Goal: Find specific page/section: Find specific page/section

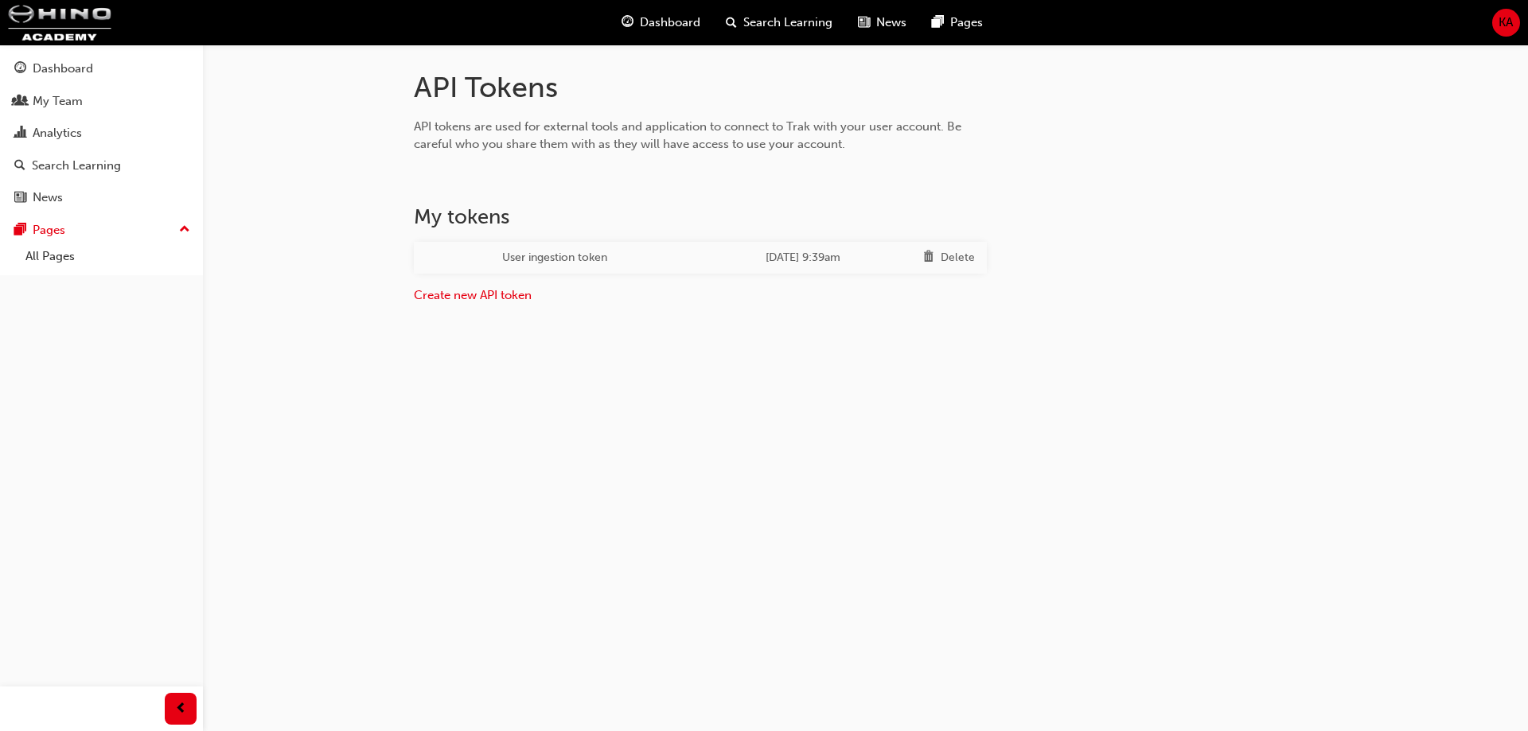
click at [1260, 248] on div "API Tokens API tokens are used for external tools and application to connect to…" at bounding box center [865, 219] width 955 height 298
click at [388, 367] on div "API Tokens API tokens are used for external tools and application to connect to…" at bounding box center [865, 219] width 955 height 298
click at [641, 349] on div "API Tokens API tokens are used for external tools and application to connect to…" at bounding box center [865, 219] width 955 height 298
click at [545, 253] on div "User ingestion token" at bounding box center [555, 258] width 258 height 18
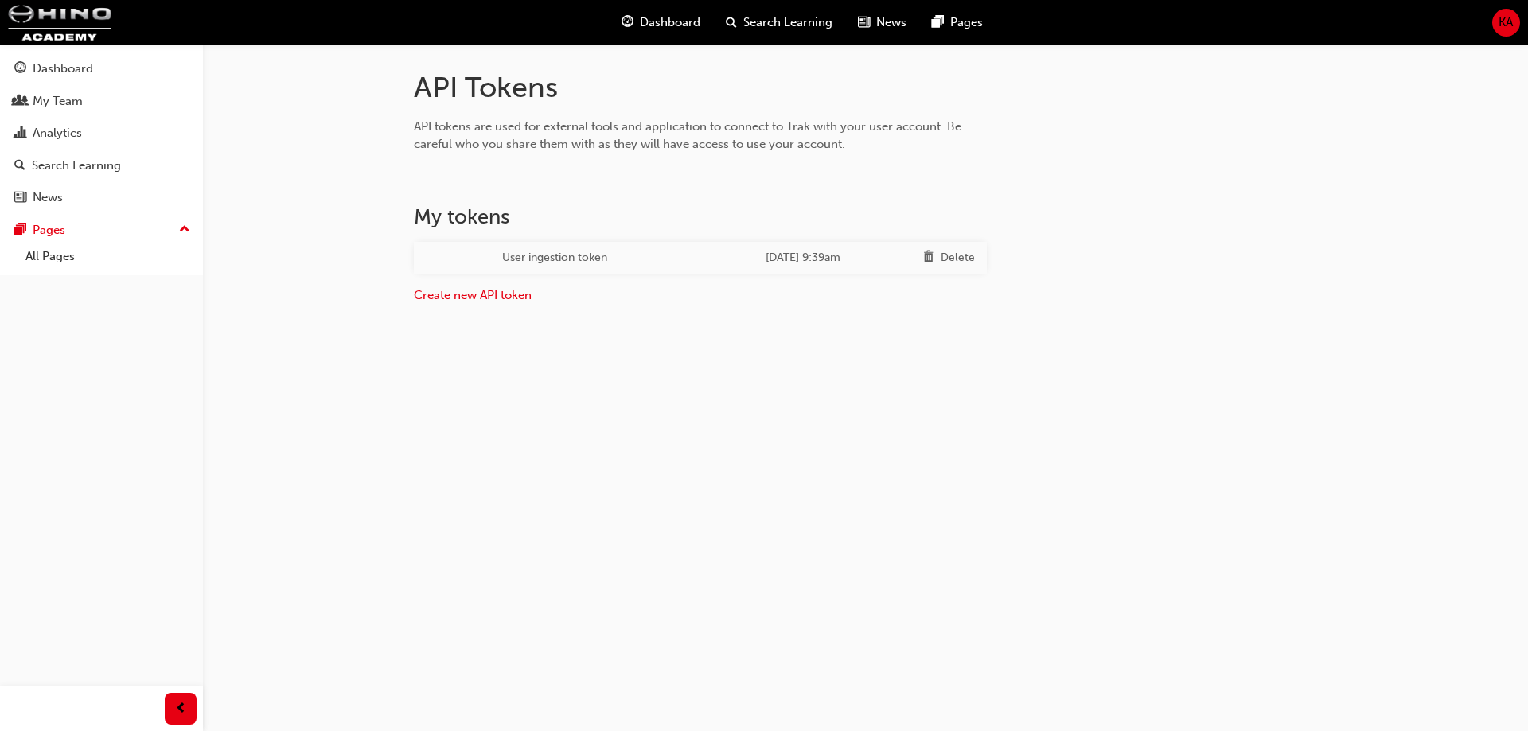
click at [708, 260] on div "[DATE] 9:39am" at bounding box center [804, 258] width 192 height 18
click at [722, 254] on div "[DATE] 9:39am" at bounding box center [804, 258] width 192 height 18
click at [117, 382] on div "Dashboard My Team Analytics Search Learning News Pages Pages All Pages" at bounding box center [101, 346] width 203 height 692
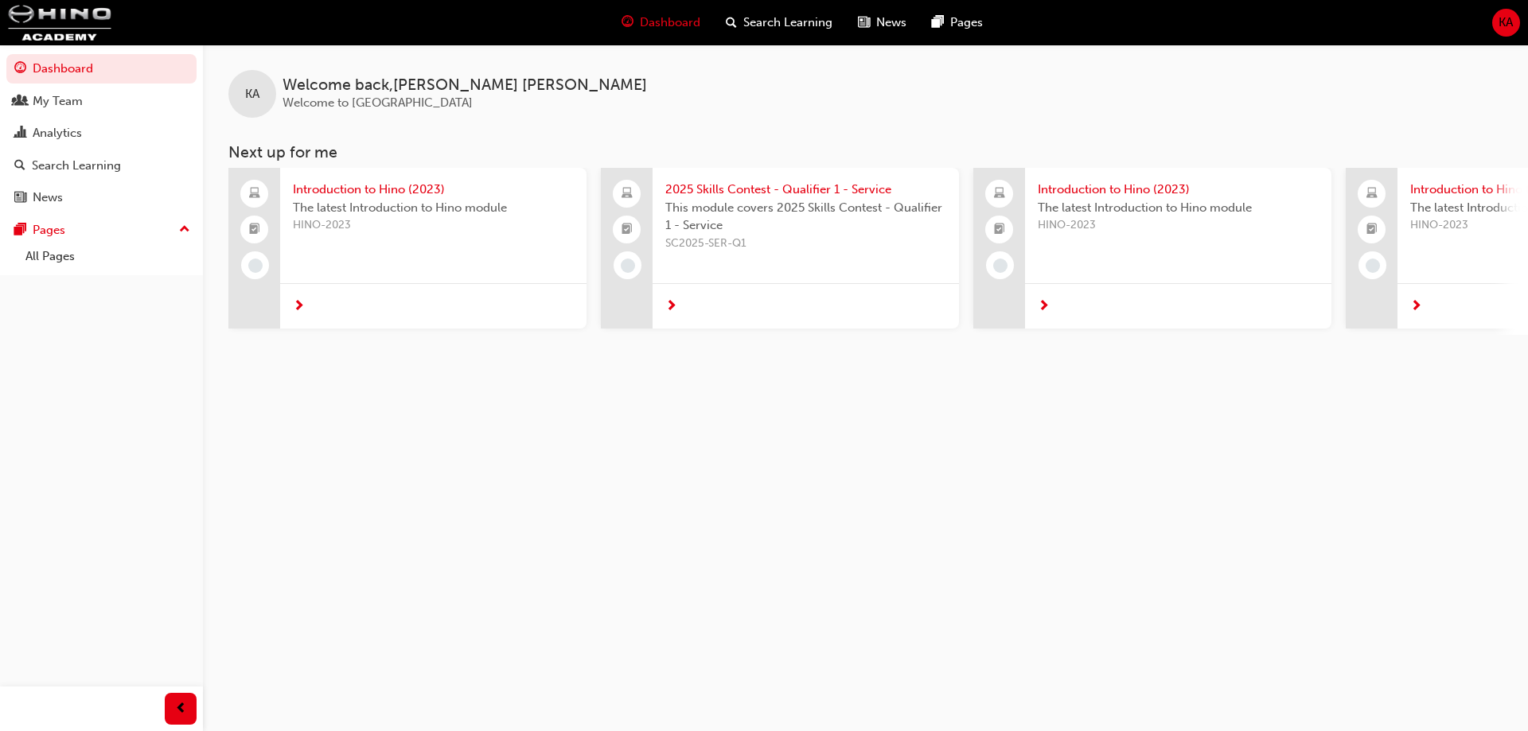
click at [555, 449] on div "KA Welcome back , Kevin Andika Welcome to Hino Academy Next up for me Introduct…" at bounding box center [764, 365] width 1528 height 731
click at [1516, 24] on div "KA" at bounding box center [1506, 23] width 28 height 28
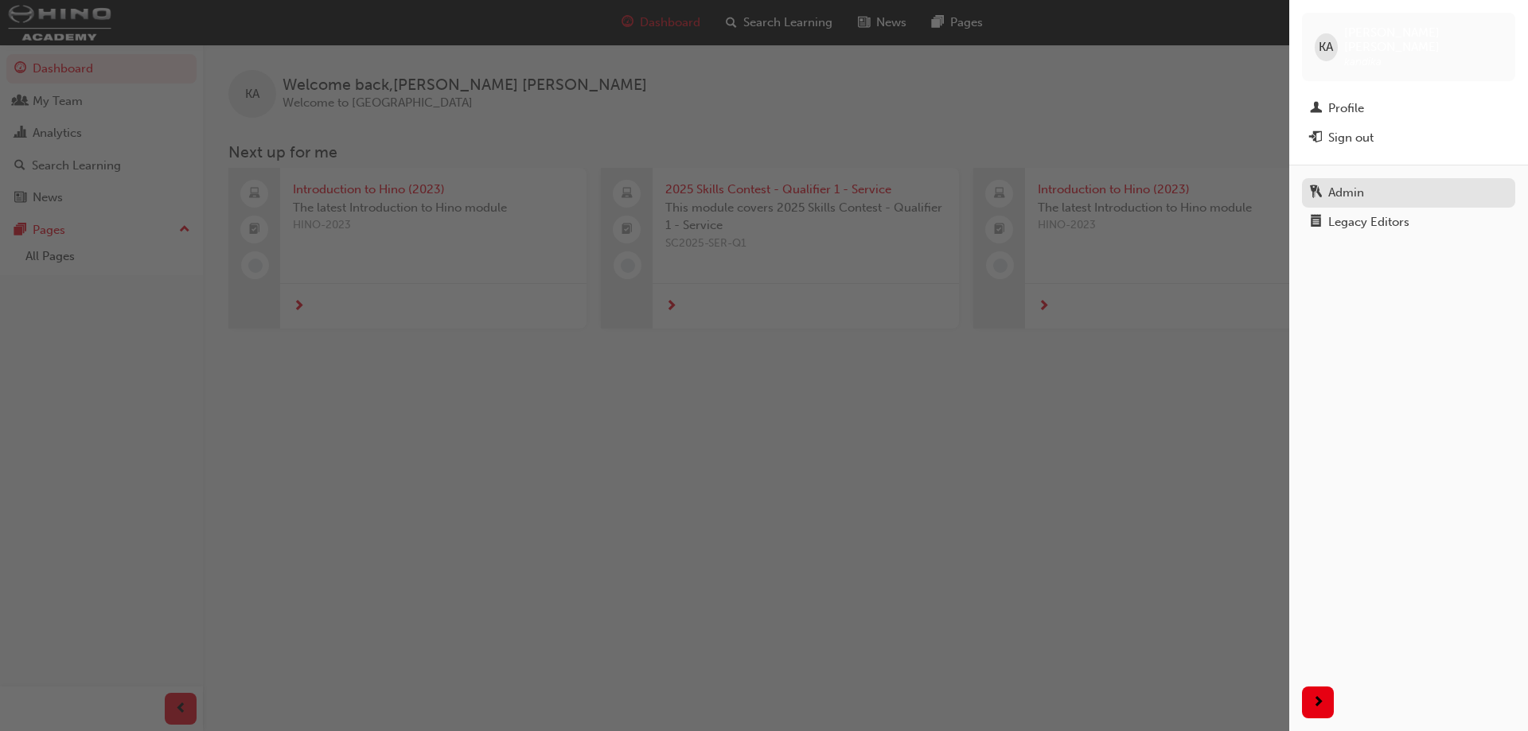
click at [1366, 183] on div "Admin" at bounding box center [1408, 193] width 197 height 20
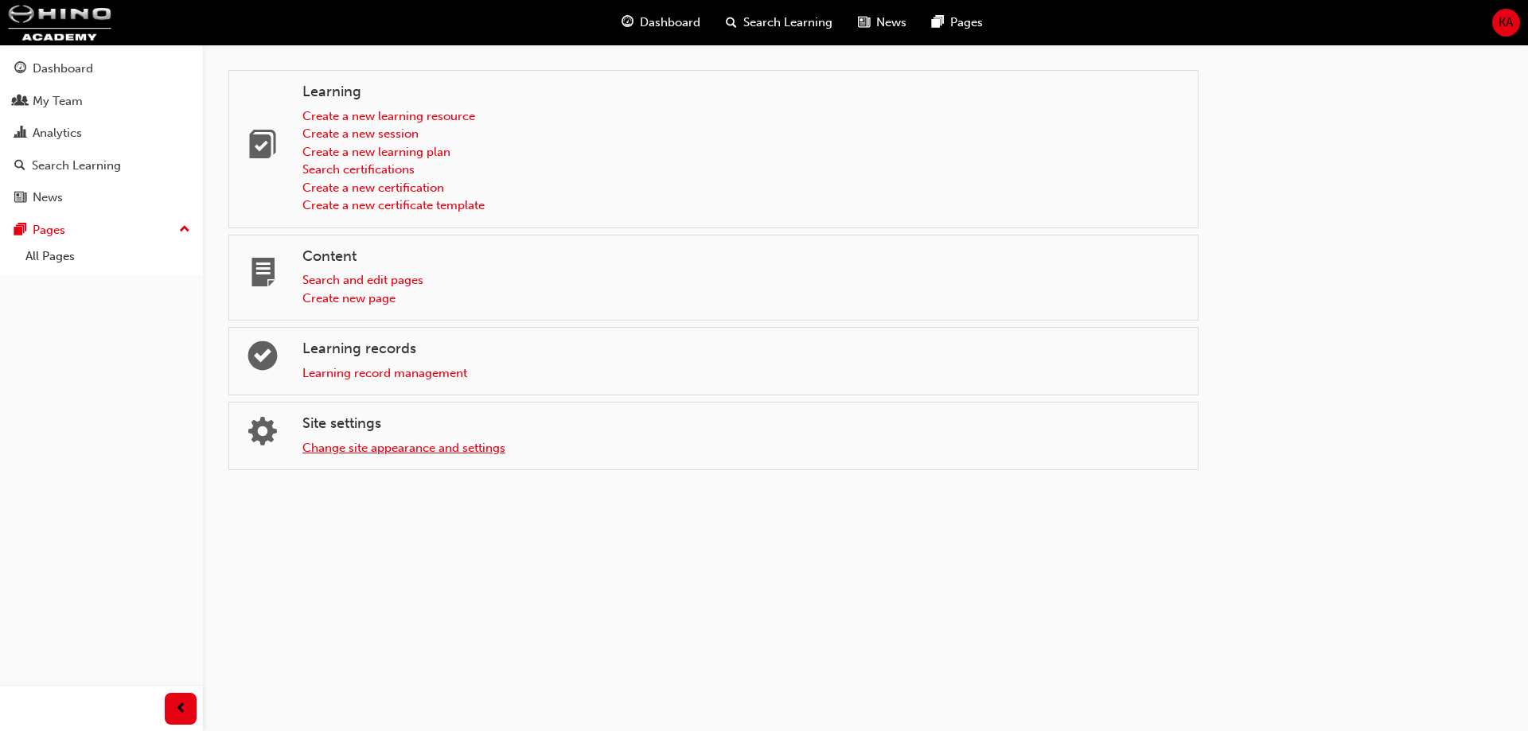
click at [427, 447] on link "Change site appearance and settings" at bounding box center [403, 448] width 203 height 14
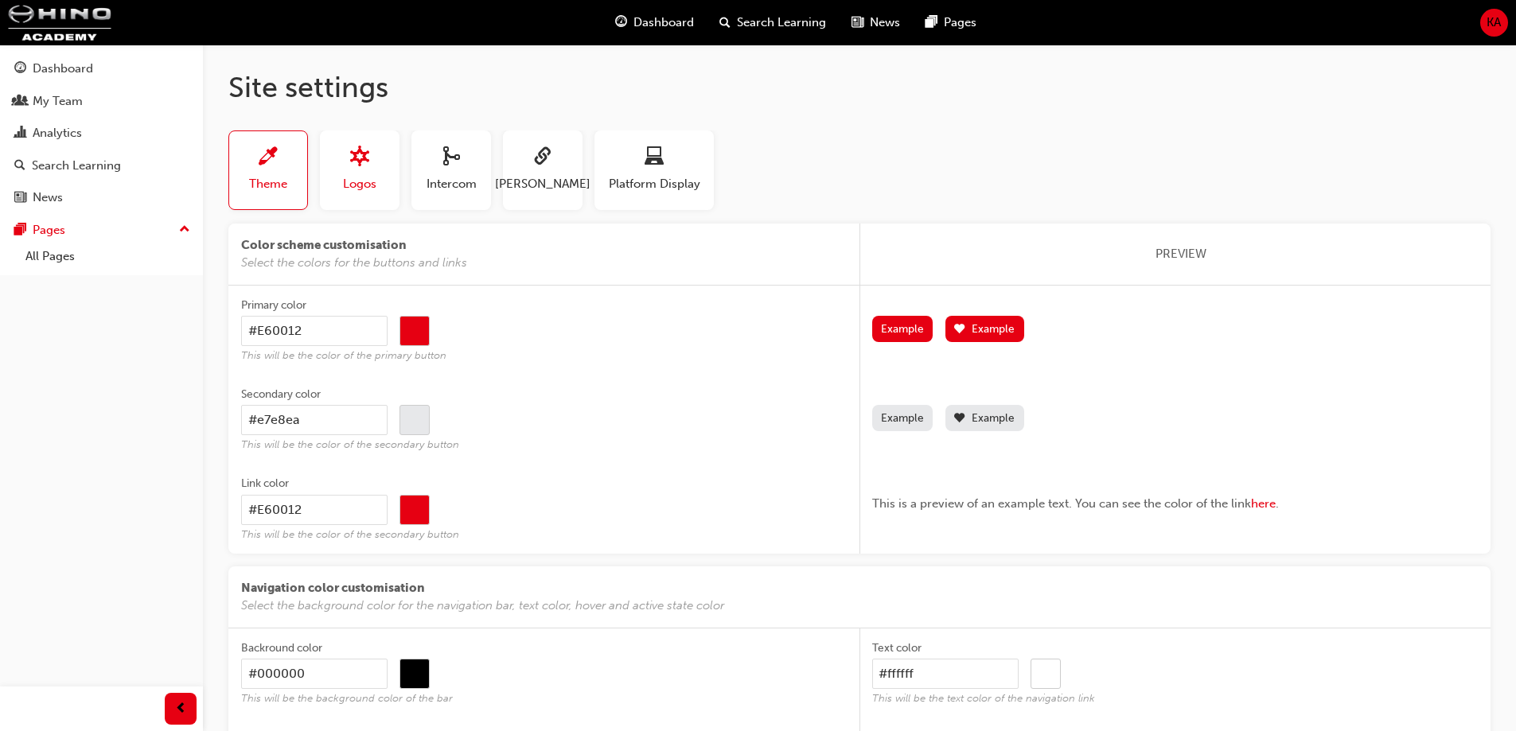
click at [383, 188] on button "Logos" at bounding box center [360, 171] width 80 height 80
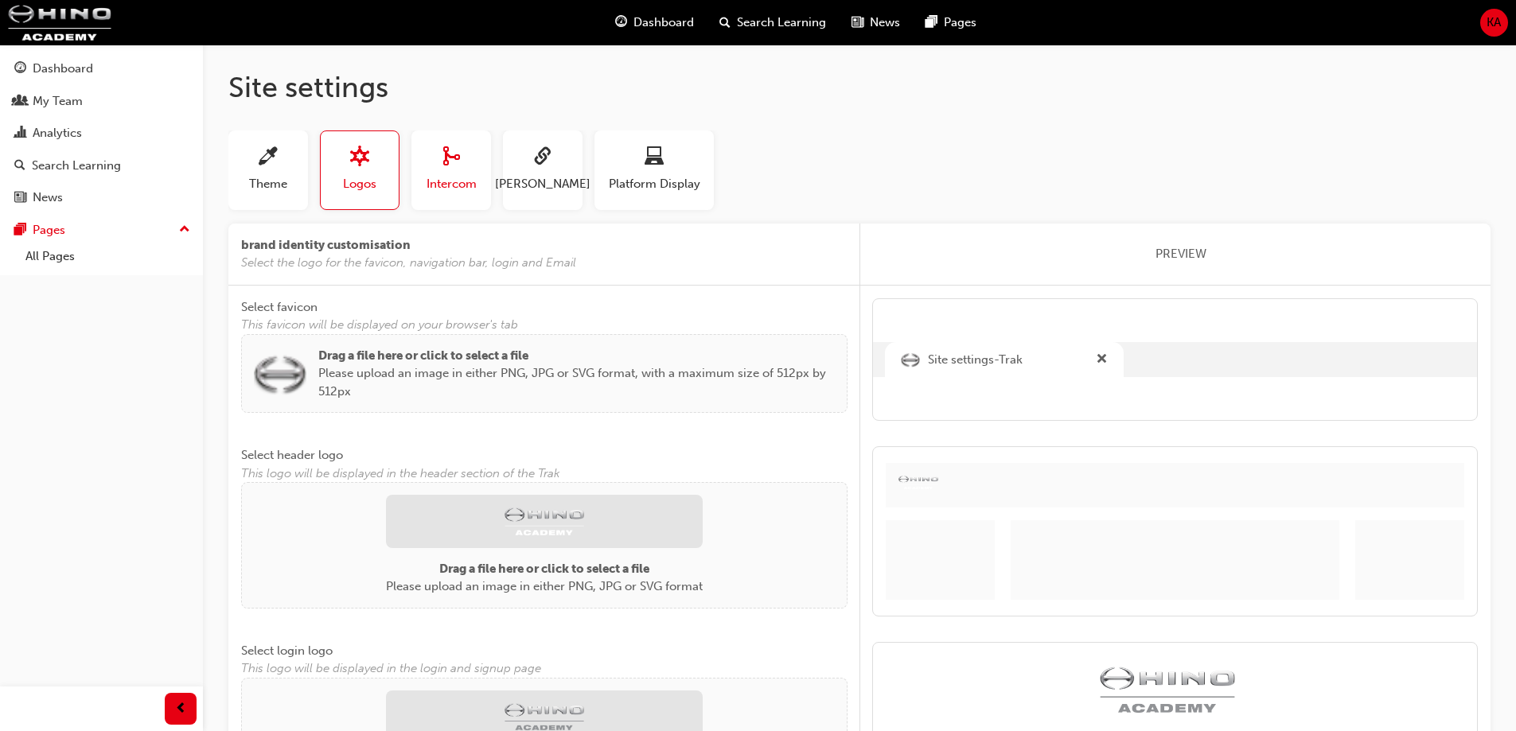
click at [455, 185] on span "Intercom" at bounding box center [452, 184] width 50 height 18
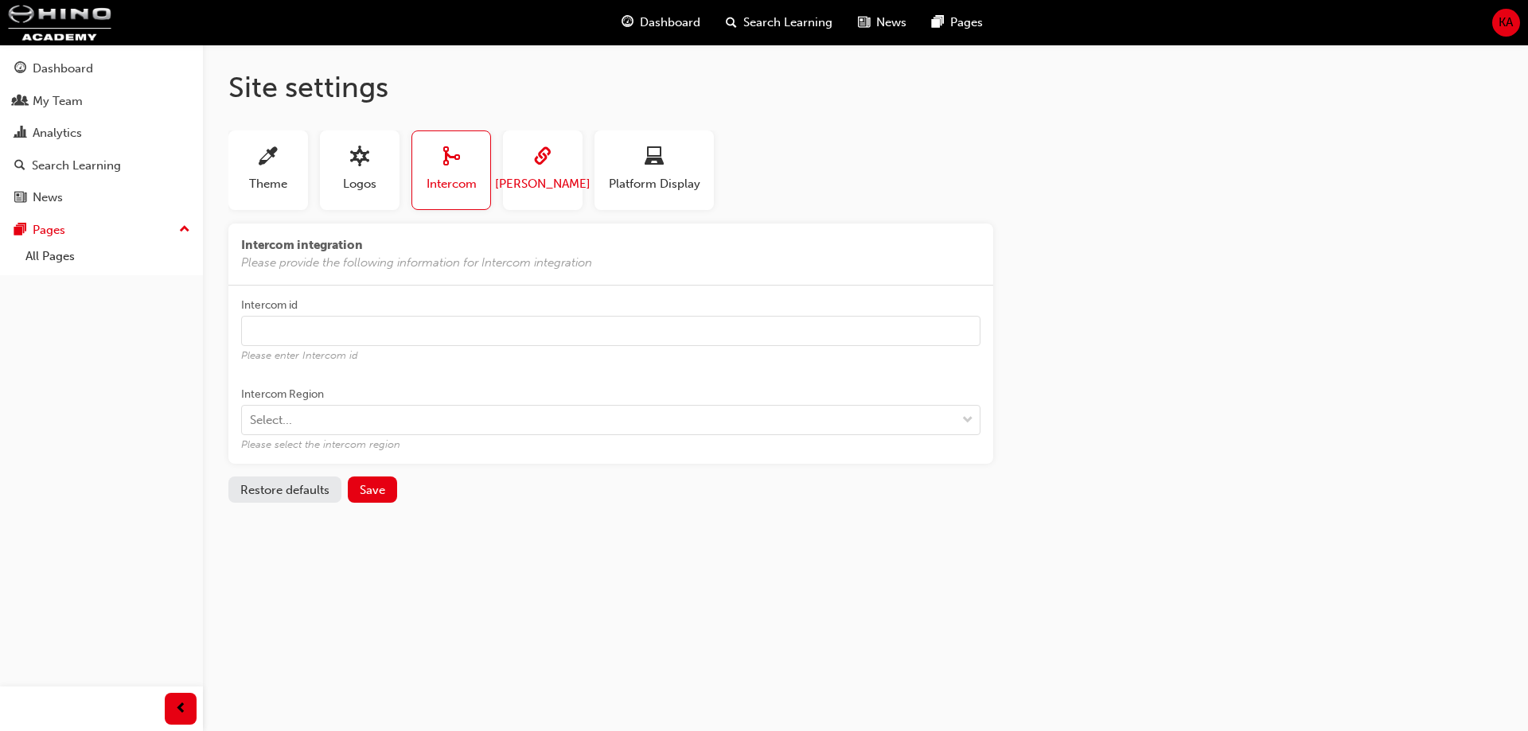
click at [568, 180] on button "SAML" at bounding box center [543, 171] width 80 height 80
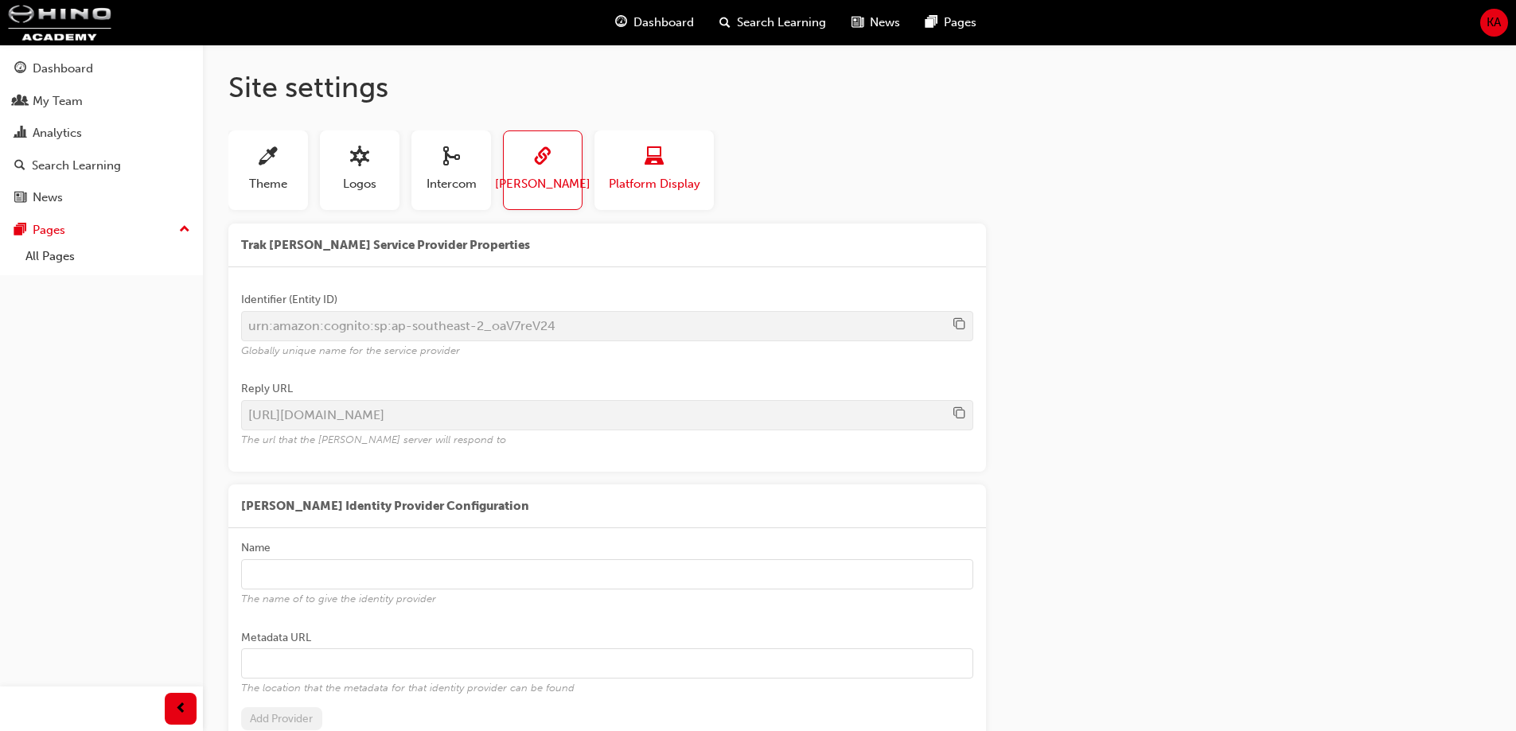
click at [673, 150] on div "button" at bounding box center [655, 159] width 92 height 25
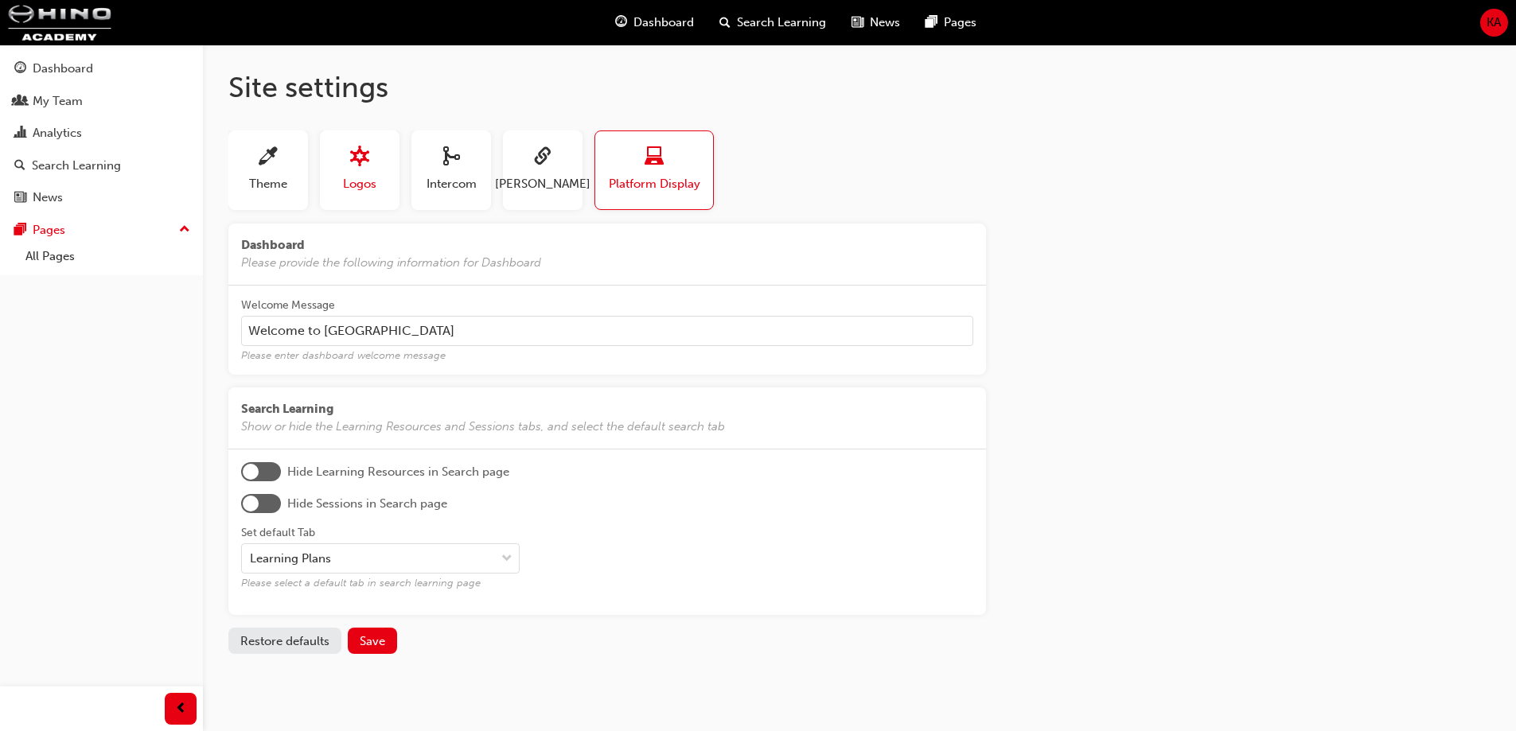
click at [388, 186] on button "Logos" at bounding box center [360, 171] width 80 height 80
